Goal: Navigation & Orientation: Find specific page/section

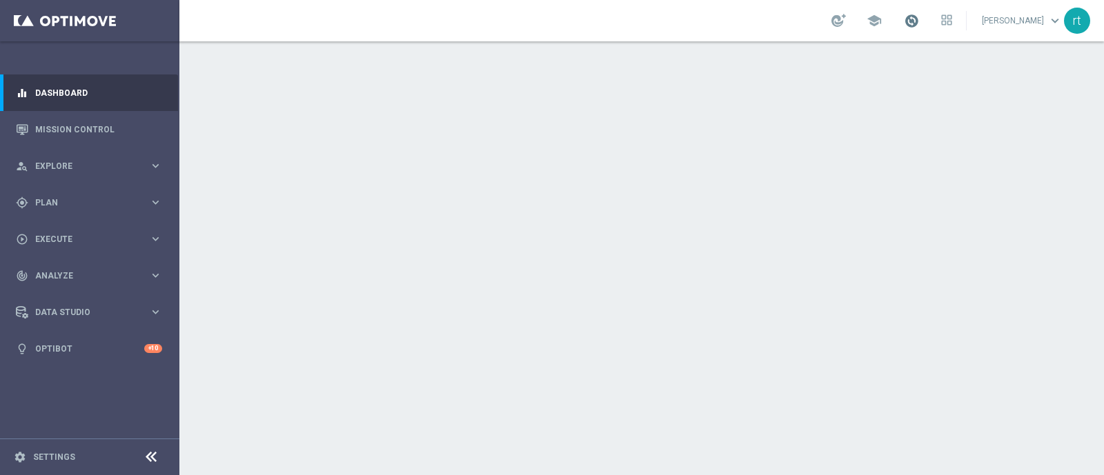
click at [919, 18] on span at bounding box center [911, 20] width 15 height 15
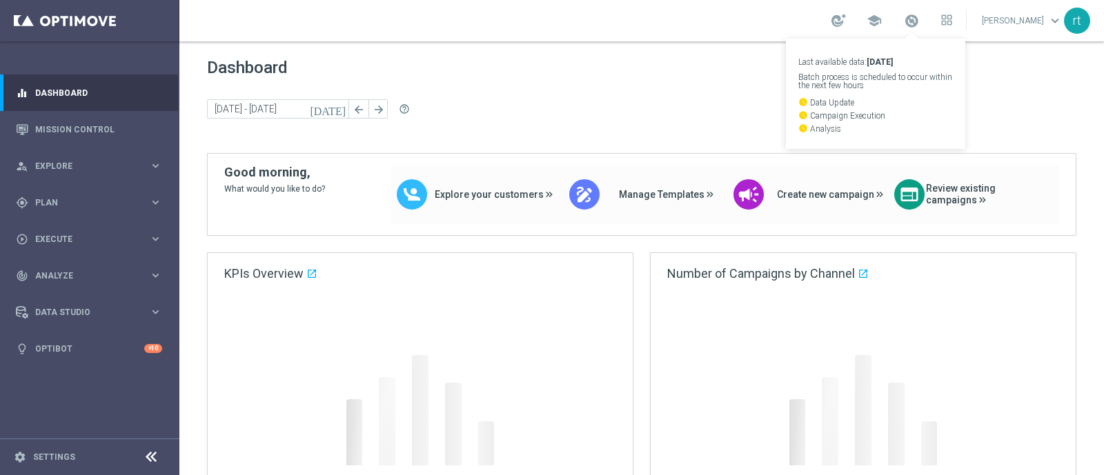
click at [622, 25] on div "school Last available data: 20 Sep 2025 Batch process is scheduled to occur wit…" at bounding box center [641, 20] width 925 height 41
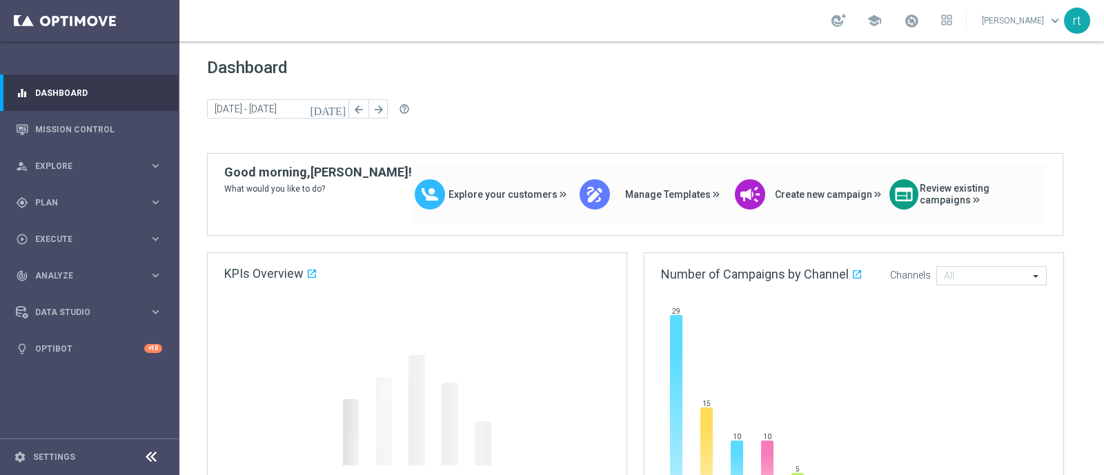
click at [551, 1] on div "school roberto tucci keyboard_arrow_down rt" at bounding box center [641, 20] width 925 height 41
